Goal: Ask a question

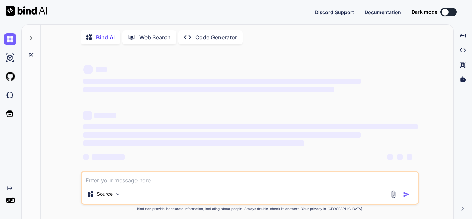
type textarea "I"
type textarea "x"
type textarea "I"
type textarea "x"
type textarea "I h"
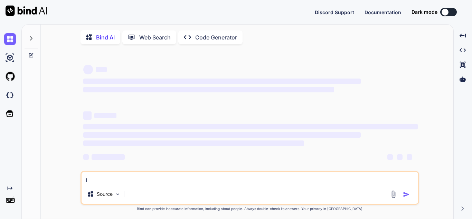
type textarea "x"
type textarea "I ha"
type textarea "x"
type textarea "I hav"
type textarea "x"
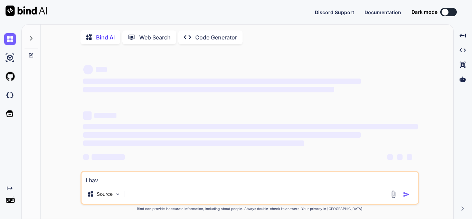
type textarea "I have"
type textarea "x"
type textarea "I have"
type textarea "x"
type textarea "I have f"
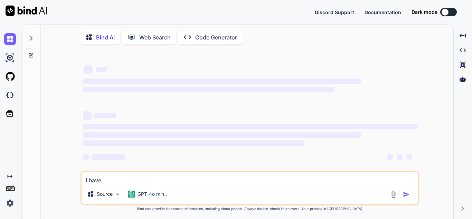
type textarea "x"
type textarea "I have fo"
type textarea "x"
type textarea "I have fol"
type textarea "x"
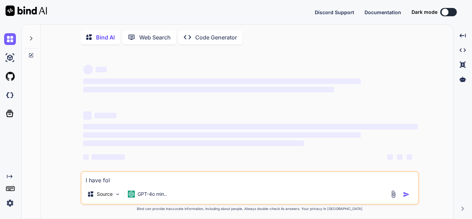
type textarea "I have foll"
type textarea "x"
type textarea "I have follo"
type textarea "x"
type textarea "I have follow"
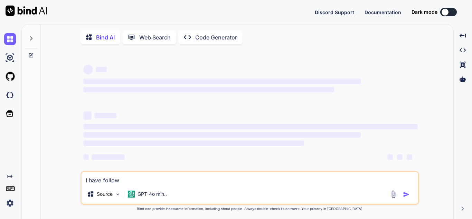
type textarea "x"
type textarea "I have followi"
type textarea "x"
type textarea "I have followin"
type textarea "x"
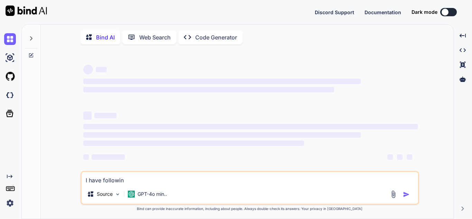
type textarea "I have following"
type textarea "x"
type textarea "I have following"
type textarea "x"
type textarea "I have following c"
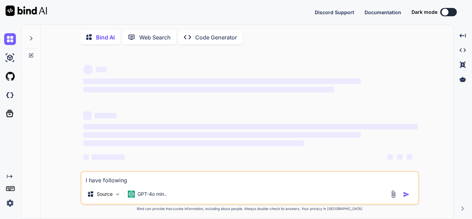
type textarea "x"
type textarea "I have following co"
type textarea "x"
type textarea "I have following col"
type textarea "x"
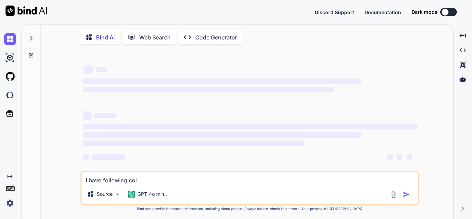
type textarea "I have following colu"
type textarea "x"
type textarea "I have following colum"
type textarea "x"
type textarea "I have following column"
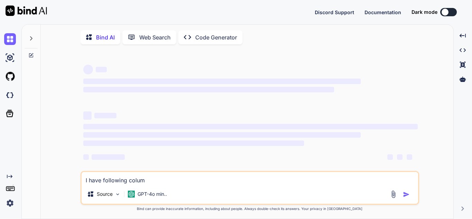
type textarea "x"
type textarea "I have following column"
type textarea "x"
type textarea "I have following column i"
type textarea "x"
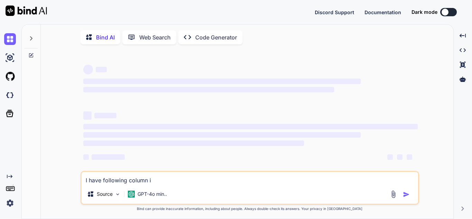
type textarea "I have following column in"
type textarea "x"
type textarea "I have following column in"
type textarea "x"
type textarea "I have following column in m"
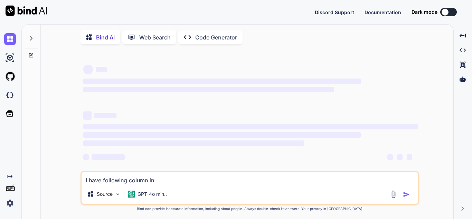
type textarea "x"
type textarea "I have following column in my"
type textarea "x"
type textarea "I have following column in my"
type textarea "x"
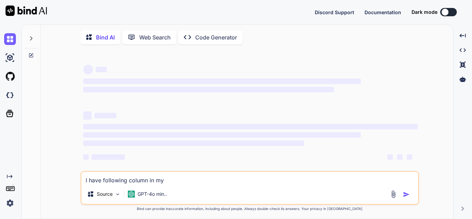
type textarea "I have following column in my d"
type textarea "x"
type textarea "I have following column in my da"
type textarea "x"
type textarea "I have following column in my dat"
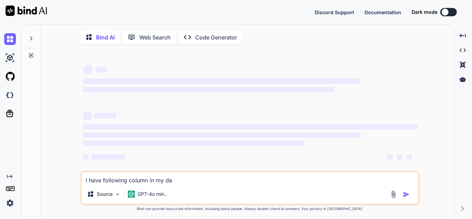
type textarea "x"
type textarea "I have following column in my data"
type textarea "x"
type textarea "I have following column in my datab"
type textarea "x"
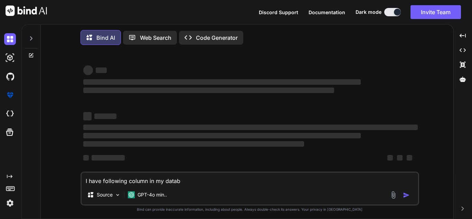
type textarea "I have following column in my data"
type textarea "x"
type textarea "I have following column in my dat"
type textarea "x"
type textarea "I have following column in my da"
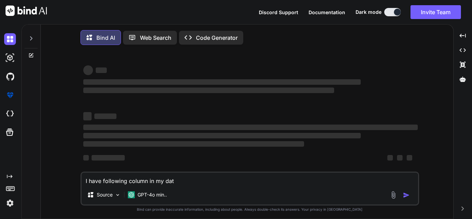
type textarea "x"
type textarea "I have following column in my d"
type textarea "x"
type textarea "I have following column in my da"
type textarea "x"
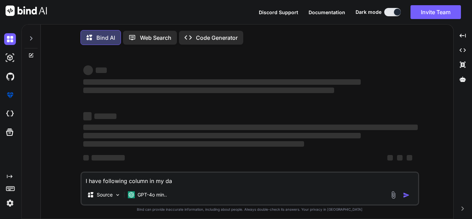
type textarea "I have following column in my dat"
type textarea "x"
type textarea "I have following column in my data"
type textarea "x"
type textarea "I have following column in my dataf"
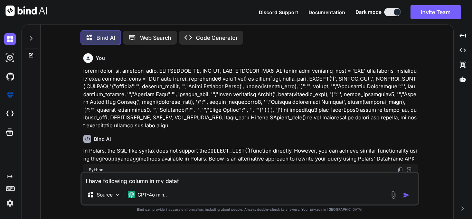
type textarea "x"
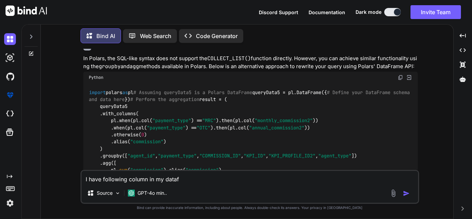
type textarea "I have following column in my datafr"
type textarea "x"
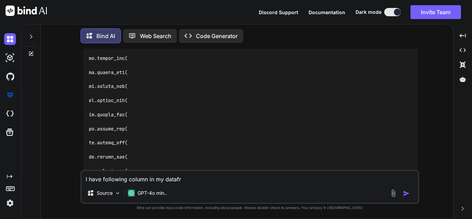
type textarea "I have following column in my datafra"
type textarea "x"
type textarea "I have following column in my datafram"
type textarea "x"
type textarea "I have following column in my datafra"
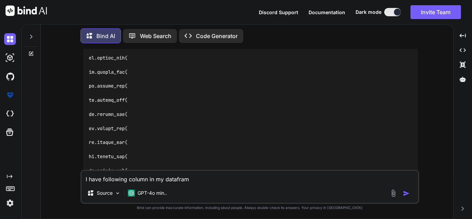
type textarea "x"
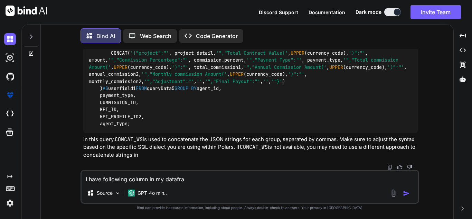
type textarea "I have following column in my datafr"
type textarea "x"
type textarea "I have following column in my dataf"
type textarea "x"
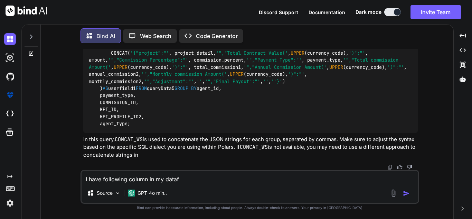
type textarea "I have following column in my data"
type textarea "x"
type textarea "I have following column in my data:"
type textarea "x"
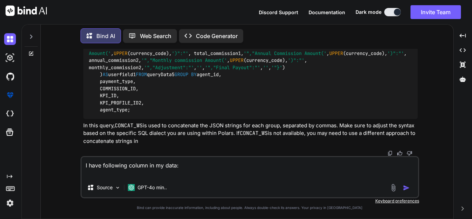
type textarea "I have following column in my data:"
type textarea "x"
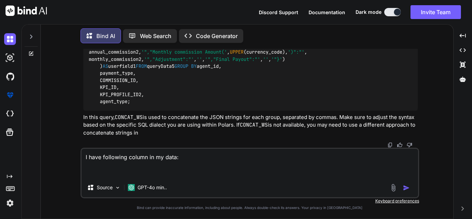
type textarea "I have following column in my data:"
type textarea "x"
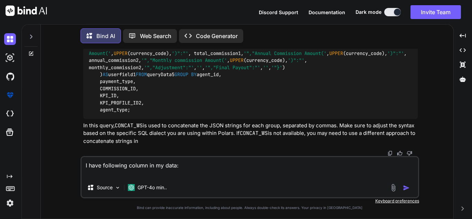
type textarea "I have following column in my data:"
type textarea "x"
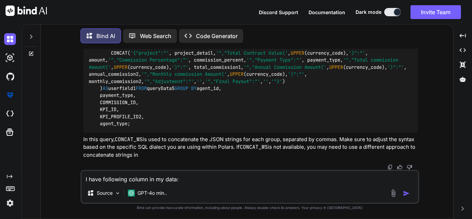
type textarea "I have following column in my data:"
type textarea "x"
type textarea "I have following column in my data:"
type textarea "x"
type textarea "I have following column in my data: y"
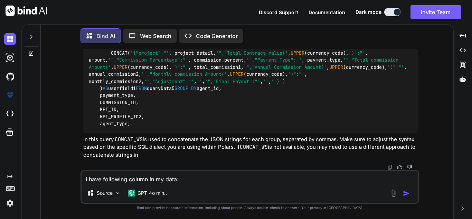
type textarea "x"
type textarea "I have following column in my data: ye"
type textarea "x"
type textarea "I have following column in my data: yea"
type textarea "x"
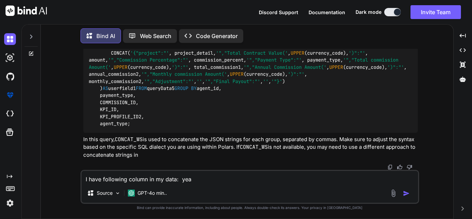
type textarea "I have following column in my data: year"
type textarea "x"
type textarea "I have following column in my data: year,"
type textarea "x"
type textarea "I have following column in my data: year,"
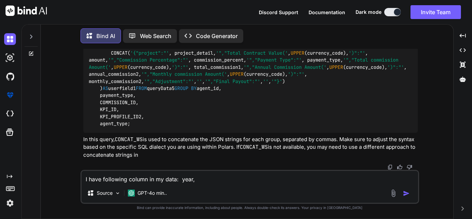
type textarea "x"
type textarea "I have following column in my data: year, m"
type textarea "x"
type textarea "I have following column in my data: year, mo"
type textarea "x"
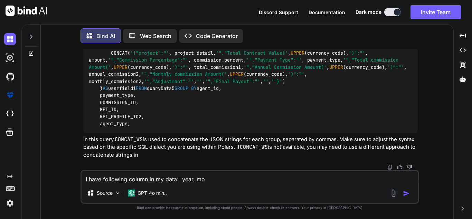
type textarea "I have following column in my data: year, mon"
type textarea "x"
type textarea "I have following column in my data: year, mont"
type textarea "x"
type textarea "I have following column in my data: year, month"
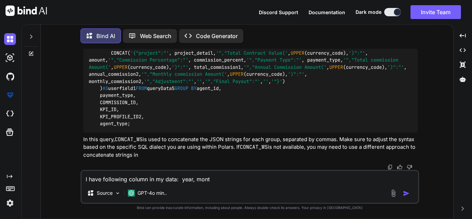
type textarea "x"
type textarea "I have following column in my data: year, month,"
type textarea "x"
type textarea "I have following column in my data: year, month,"
type textarea "x"
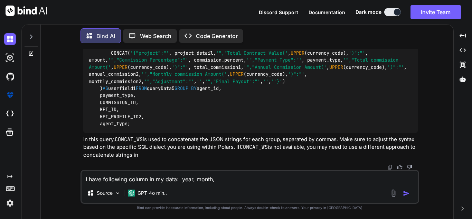
type textarea "I have following column in my data: year, month, d"
type textarea "x"
type textarea "I have following column in my data: year, month, da"
type textarea "x"
type textarea "I have following column in my data: year, month, day"
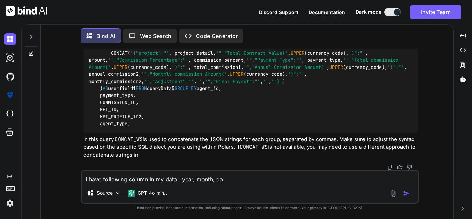
type textarea "x"
type textarea "I have following column in my data: year, month, day,"
type textarea "x"
type textarea "I have following column in my data: year, month, day,"
type textarea "x"
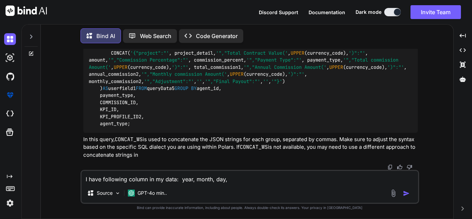
type textarea "I have following column in my data: year, month, day, v"
type textarea "x"
type textarea "I have following column in my data: year, month, day, [GEOGRAPHIC_DATA]"
type textarea "x"
type textarea "I have following column in my data: year, month, day, val"
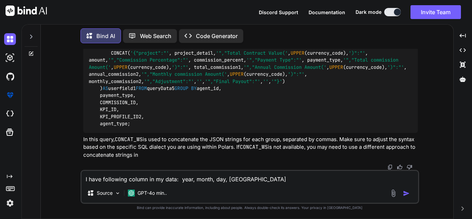
type textarea "x"
type textarea "I have following column in my data: year, month, day, valu"
type textarea "x"
type textarea "I have following column in my data: year, month, day, value"
type textarea "x"
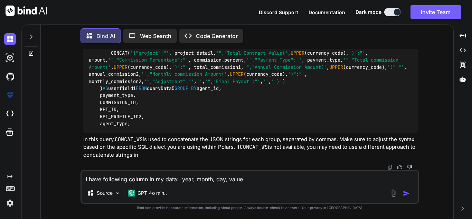
type textarea "I have following column in my data: year, month, day, value."
type textarea "x"
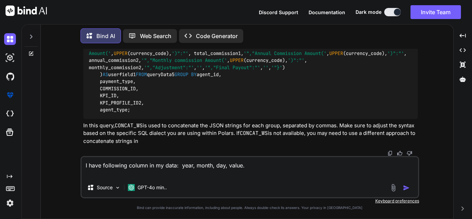
type textarea "I have following column in my data: year, month, day, value."
type textarea "x"
type textarea "I have following column in my data: year, month, day, value."
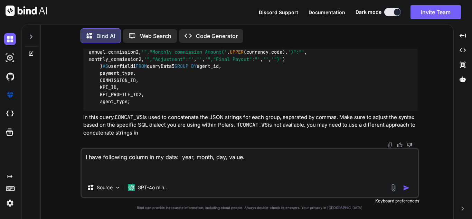
type textarea "x"
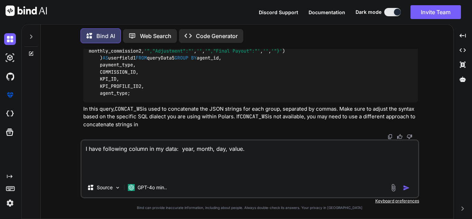
type textarea "I have following column in my data: year, month, day, value. N"
type textarea "x"
type textarea "I have following column in my data: year, month, day, value. No"
type textarea "x"
type textarea "I have following column in my data: year, month, day, value. Now"
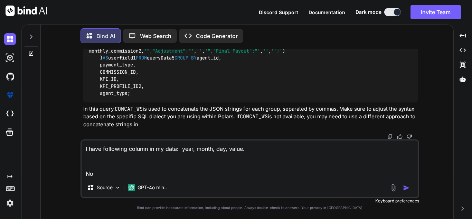
type textarea "x"
type textarea "I have following column in my data: year, month, day, value. Now"
type textarea "x"
type textarea "I have following column in my data: year, month, day, value. Now I"
type textarea "x"
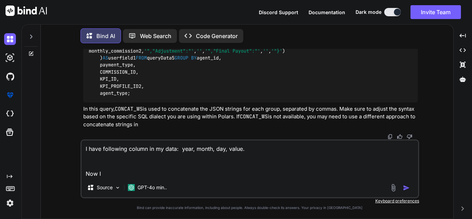
type textarea "I have following column in my data: year, month, day, value. Now I"
type textarea "x"
type textarea "I have following column in my data: year, month, day, value. Now I w"
type textarea "x"
type textarea "I have following column in my data: year, month, day, value. Now I wa"
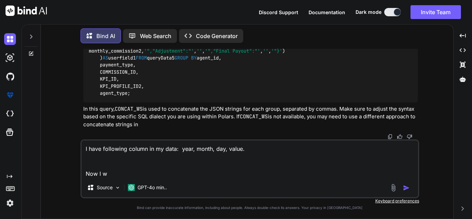
type textarea "x"
type textarea "I have following column in my data: year, month, day, value. Now I wan"
type textarea "x"
type textarea "I have following column in my data: year, month, day, value. Now I want"
type textarea "x"
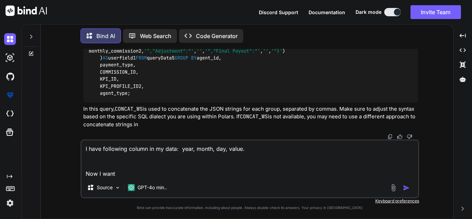
type textarea "I have following column in my data: year, month, day, value. Now I want"
type textarea "x"
type textarea "I have following column in my data: year, month, day, value. Now I want t"
type textarea "x"
type textarea "I have following column in my data: year, month, day, value. Now I want to"
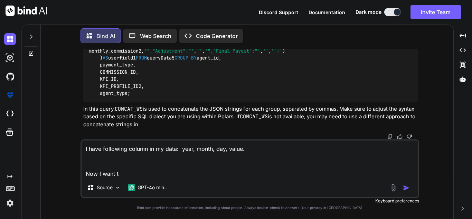
type textarea "x"
type textarea "I have following column in my data: year, month, day, value. Now I want to"
type textarea "x"
type textarea "I have following column in my data: year, month, day, value. Now I want to a"
type textarea "x"
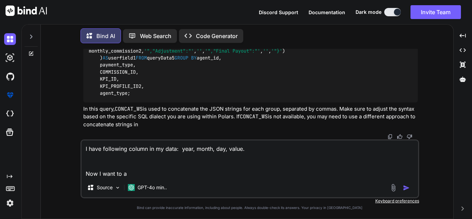
type textarea "I have following column in my data: year, month, day, value. Now I want to ag"
type textarea "x"
type textarea "I have following column in my data: year, month, day, value. Now I want to agg"
type textarea "x"
type textarea "I have following column in my data: year, month, day, value. Now I want to aggr"
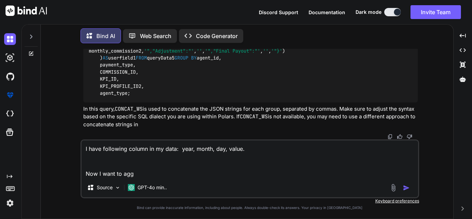
type textarea "x"
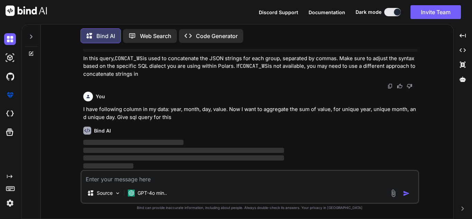
scroll to position [4454, 0]
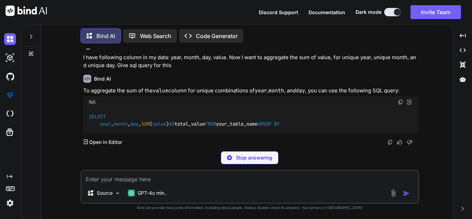
click at [219, 83] on div "Bind AI" at bounding box center [250, 79] width 335 height 8
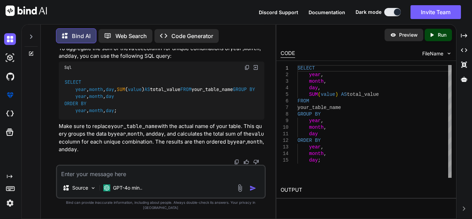
scroll to position [4991, 0]
click at [133, 175] on textarea at bounding box center [161, 172] width 208 height 12
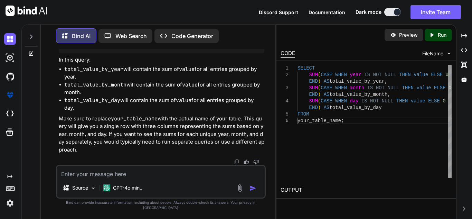
scroll to position [5184, 0]
click at [113, 178] on textarea at bounding box center [161, 172] width 208 height 12
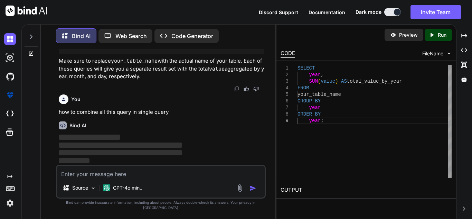
scroll to position [5728, 0]
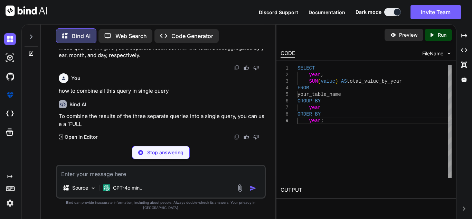
click at [166, 83] on div "You" at bounding box center [162, 78] width 206 height 10
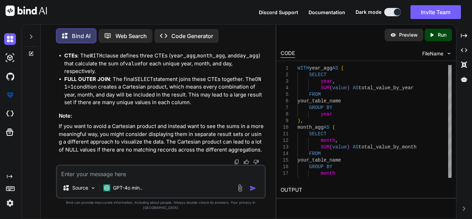
scroll to position [5808, 0]
